Goal: Check status

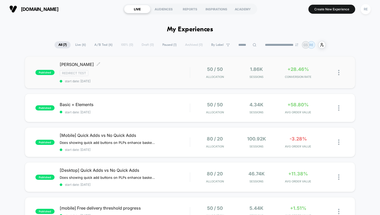
click at [74, 64] on span "[PERSON_NAME] Click to edit experience details" at bounding box center [125, 64] width 130 height 5
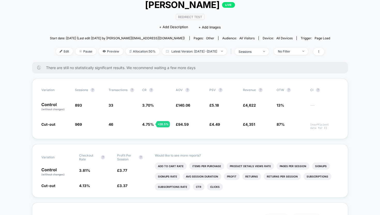
scroll to position [37, 0]
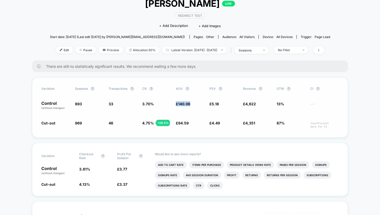
drag, startPoint x: 191, startPoint y: 104, endPoint x: 176, endPoint y: 104, distance: 15.0
click at [176, 104] on span "£ 140.06" at bounding box center [190, 105] width 28 height 9
drag, startPoint x: 244, startPoint y: 102, endPoint x: 253, endPoint y: 102, distance: 9.0
click at [253, 102] on span "£ 4,622" at bounding box center [249, 104] width 13 height 4
drag, startPoint x: 85, startPoint y: 122, endPoint x: 71, endPoint y: 121, distance: 14.6
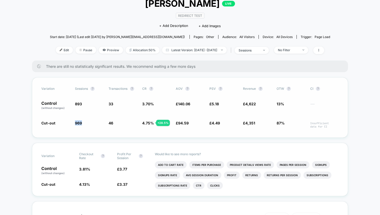
click at [71, 121] on div "Cut-out 969 + 8.5 % 46 + 28.5 % 4.75 % + 28.5 % £ 94.59 - 32.5 % £ 4.49 - 13.2 …" at bounding box center [189, 124] width 297 height 8
